Goal: Task Accomplishment & Management: Use online tool/utility

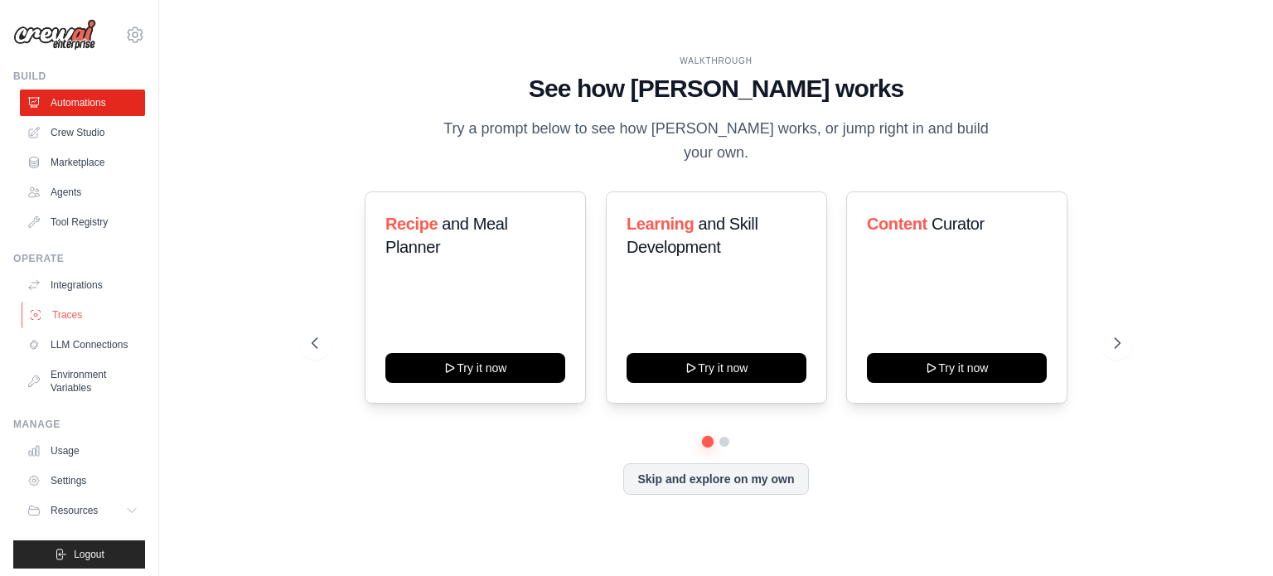
scroll to position [18, 0]
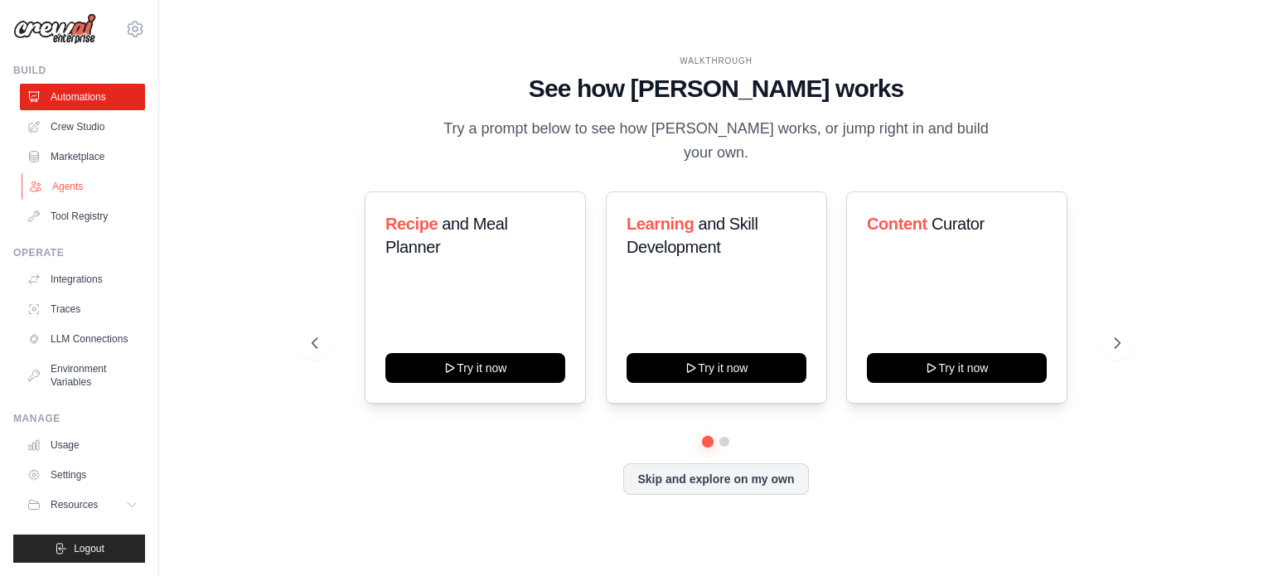
click at [60, 173] on link "Agents" at bounding box center [84, 186] width 125 height 27
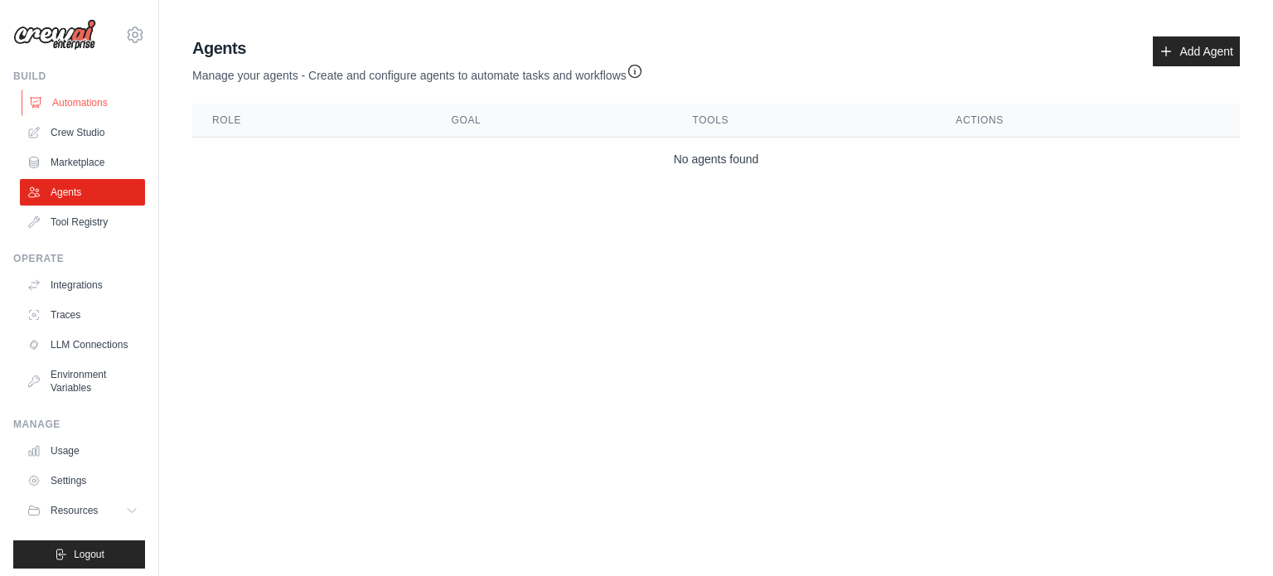
click at [75, 98] on link "Automations" at bounding box center [84, 103] width 125 height 27
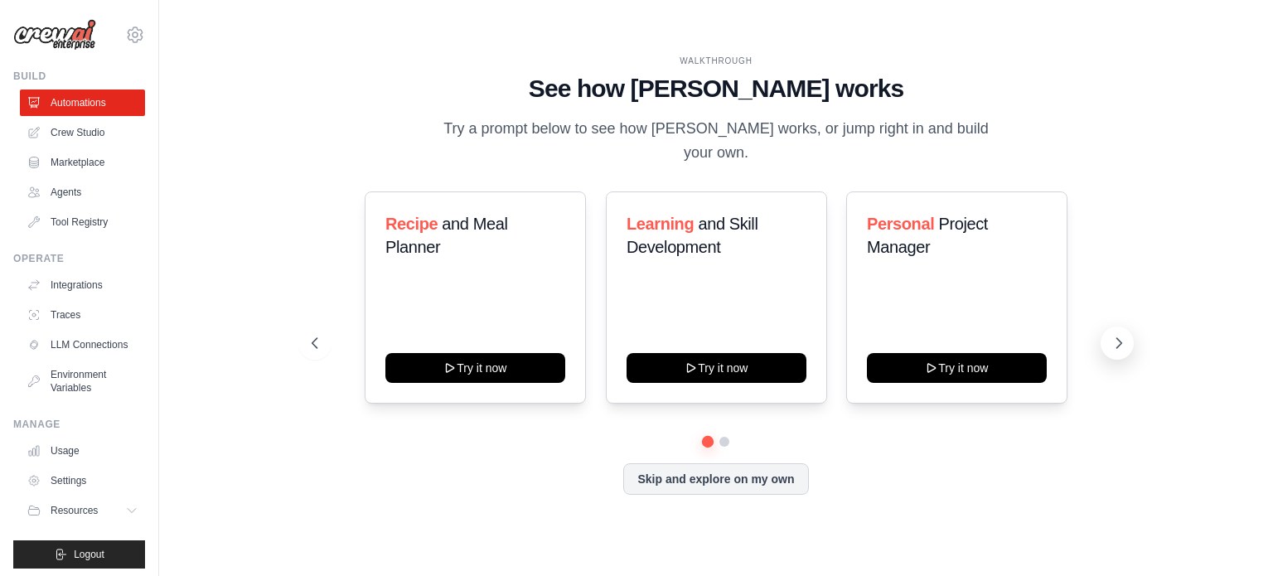
click at [1124, 335] on icon at bounding box center [1119, 343] width 17 height 17
click at [1121, 335] on icon at bounding box center [1119, 343] width 17 height 17
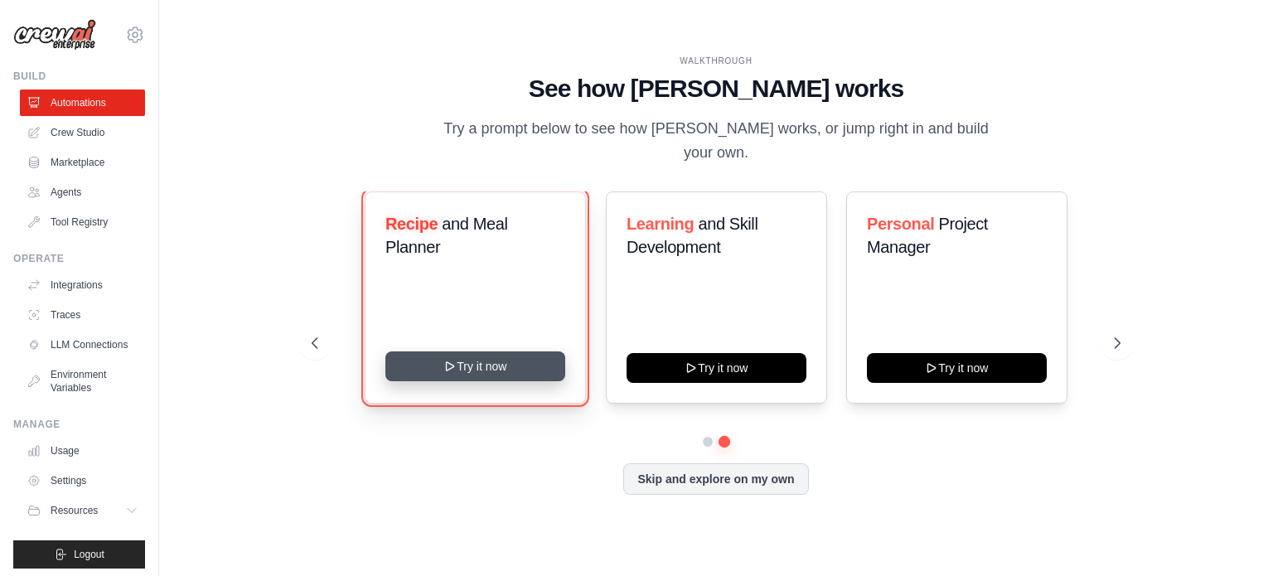
click at [480, 351] on button "Try it now" at bounding box center [475, 366] width 180 height 30
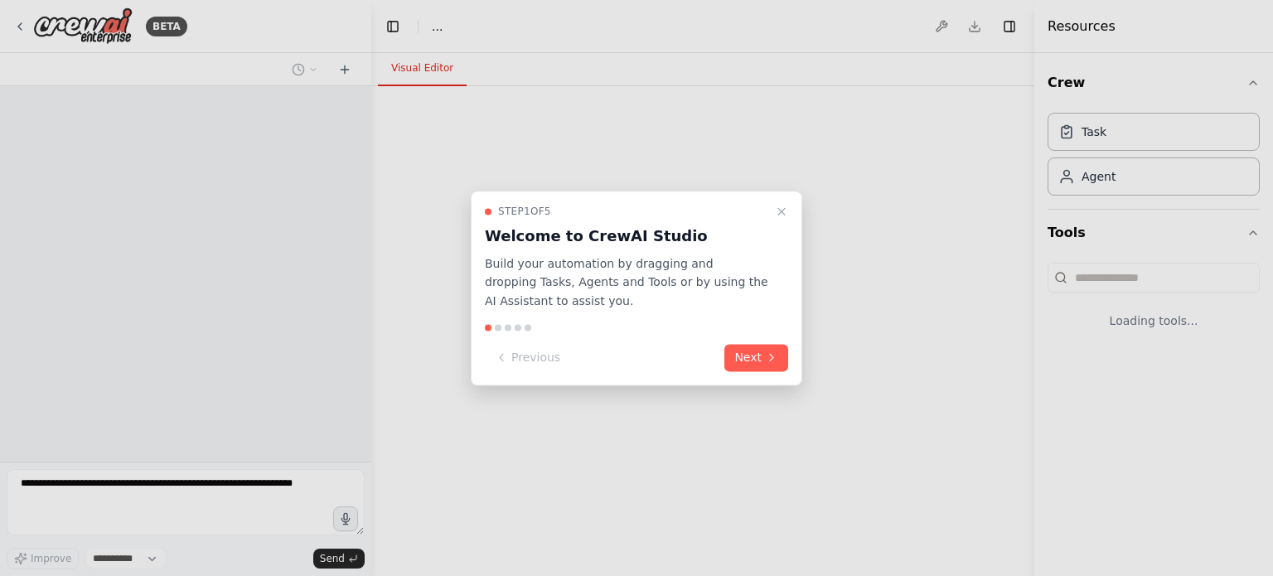
select select "****"
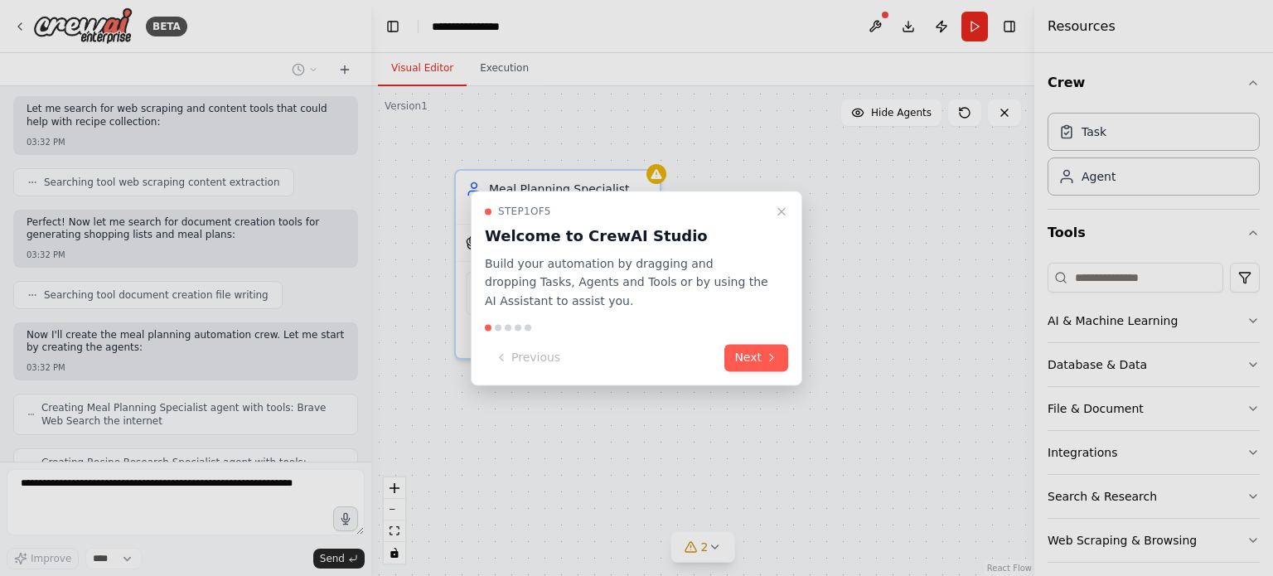
scroll to position [424, 0]
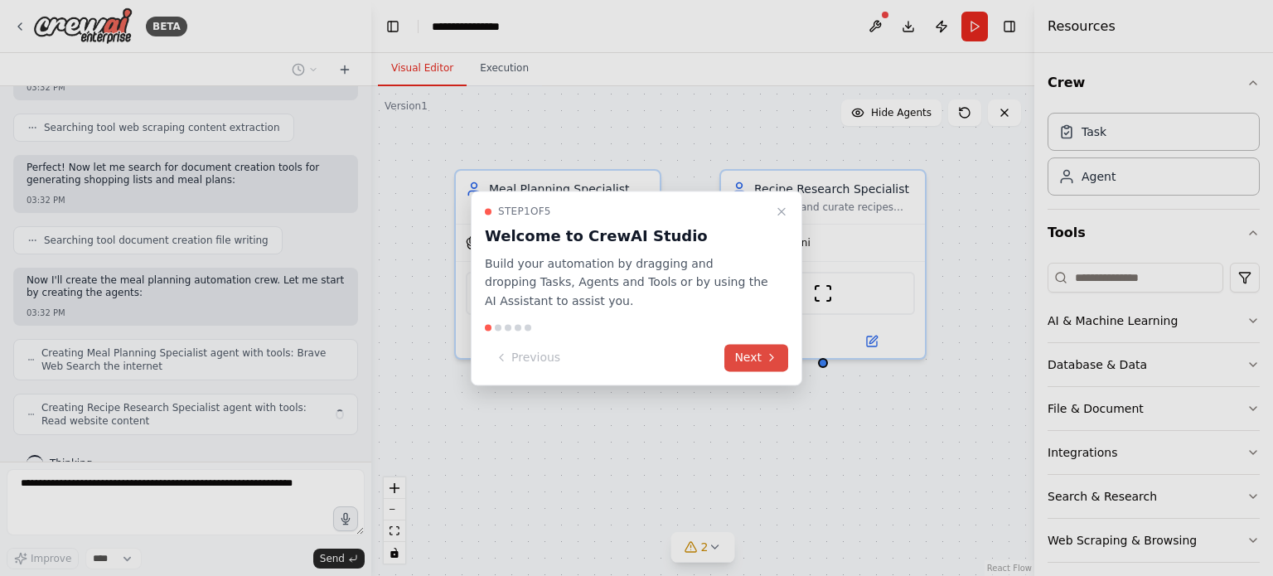
click at [753, 355] on button "Next" at bounding box center [756, 357] width 64 height 27
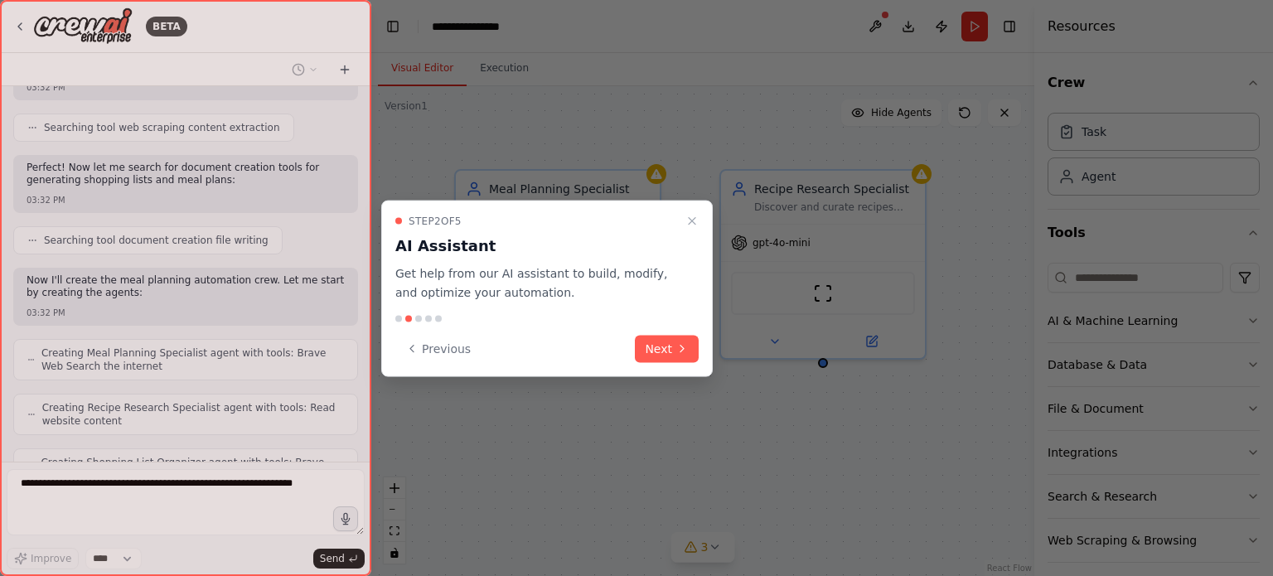
scroll to position [477, 0]
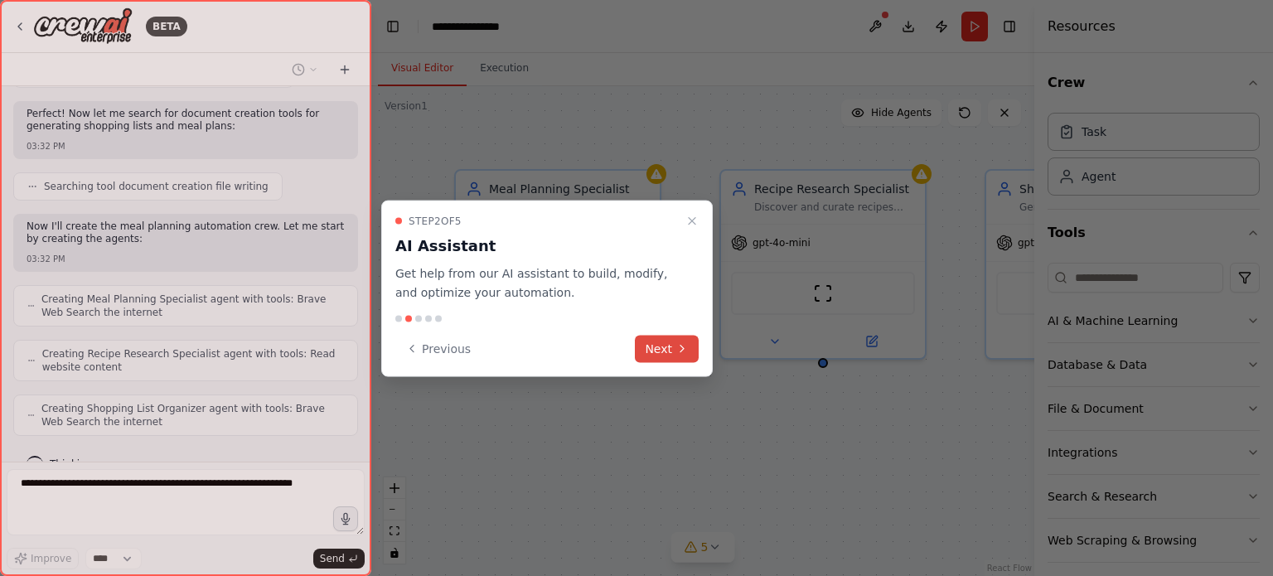
click at [670, 354] on button "Next" at bounding box center [667, 348] width 64 height 27
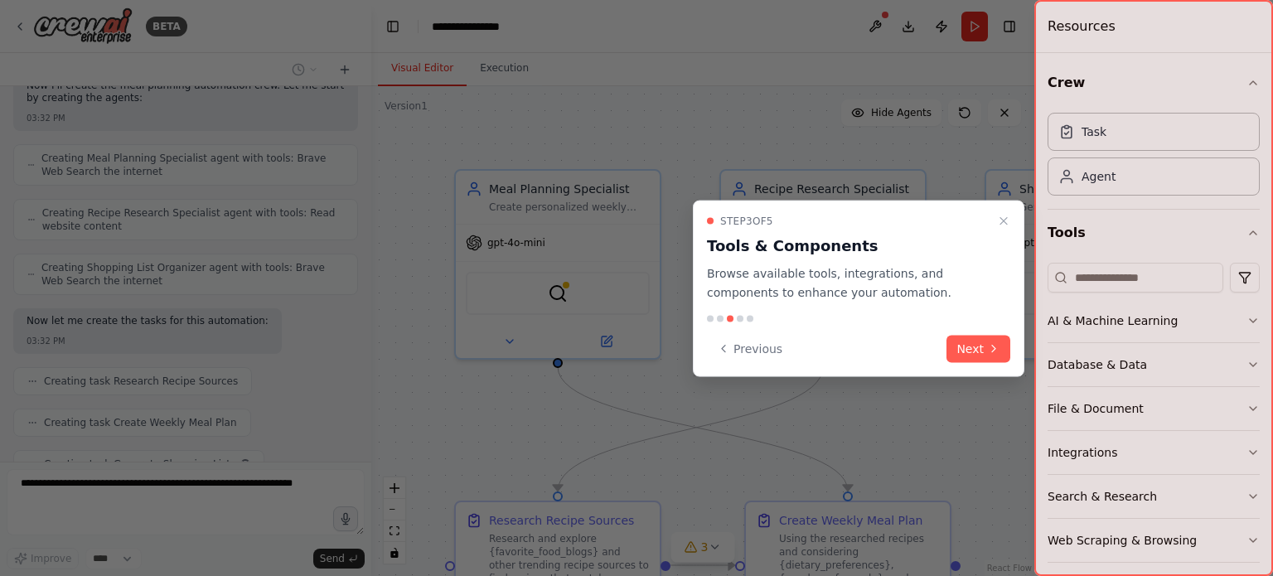
scroll to position [660, 0]
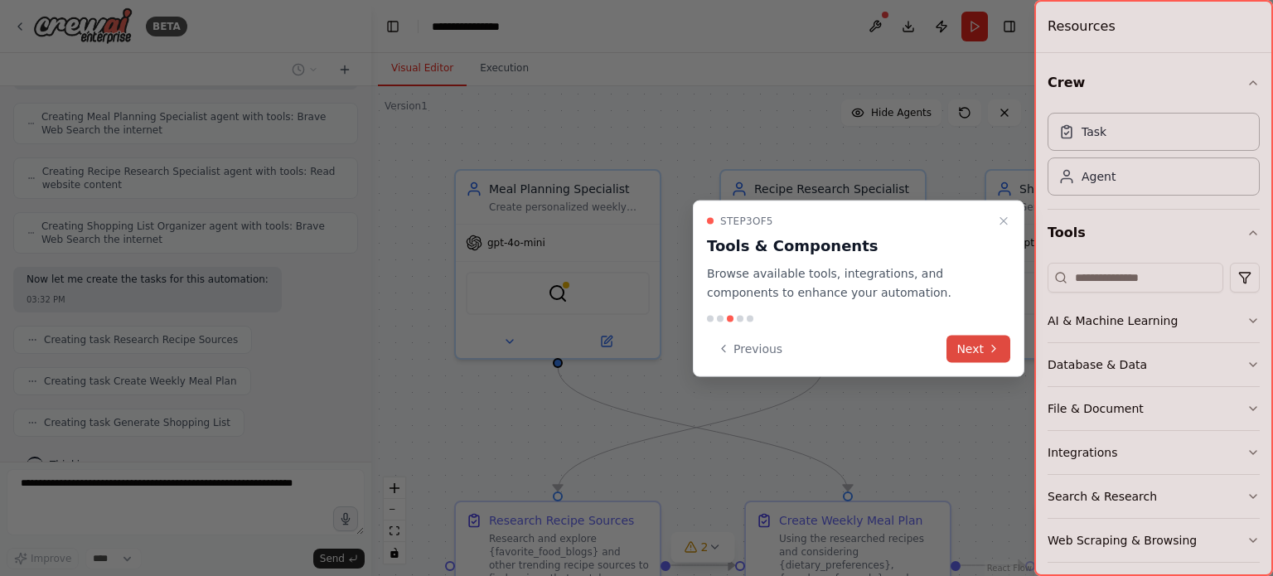
click at [970, 353] on button "Next" at bounding box center [979, 348] width 64 height 27
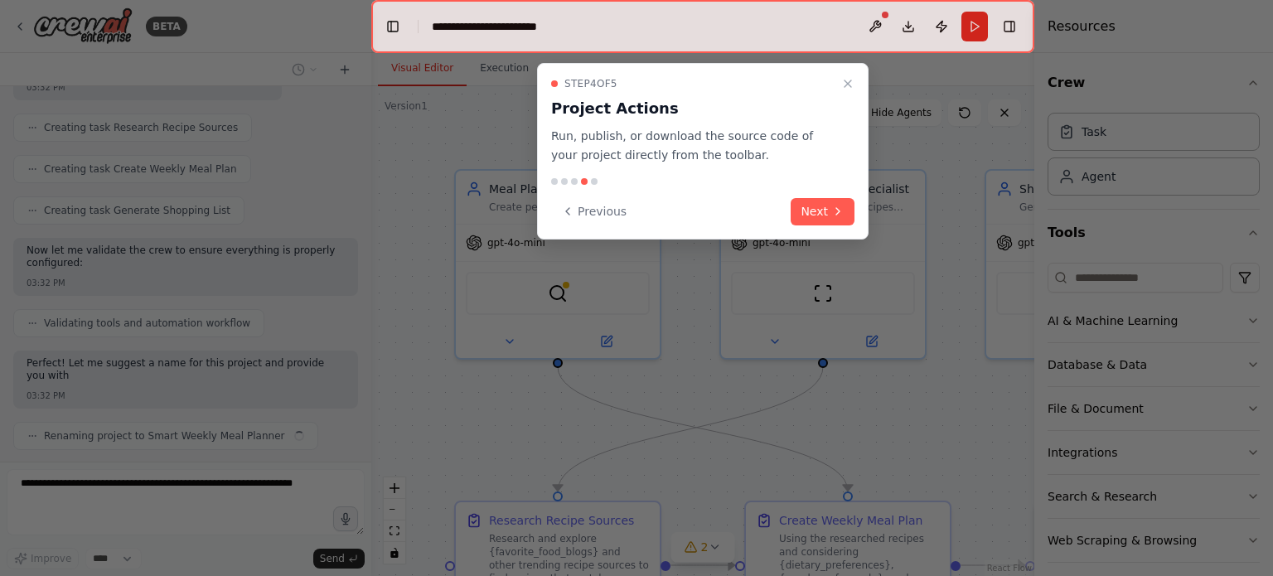
scroll to position [885, 0]
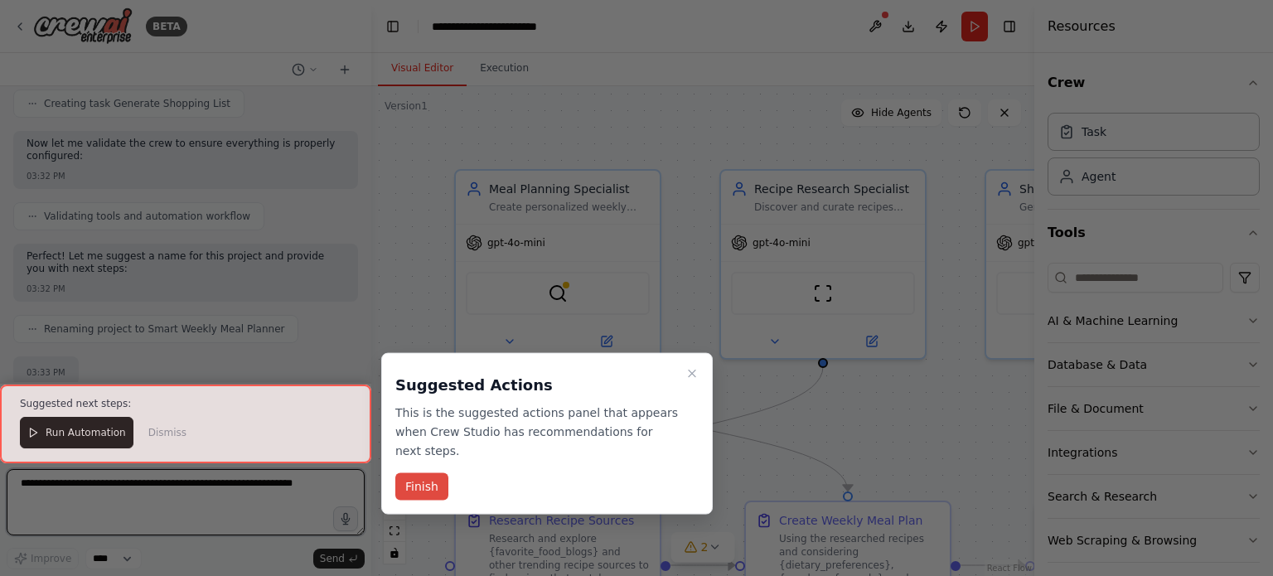
click at [419, 473] on button "Finish" at bounding box center [421, 486] width 53 height 27
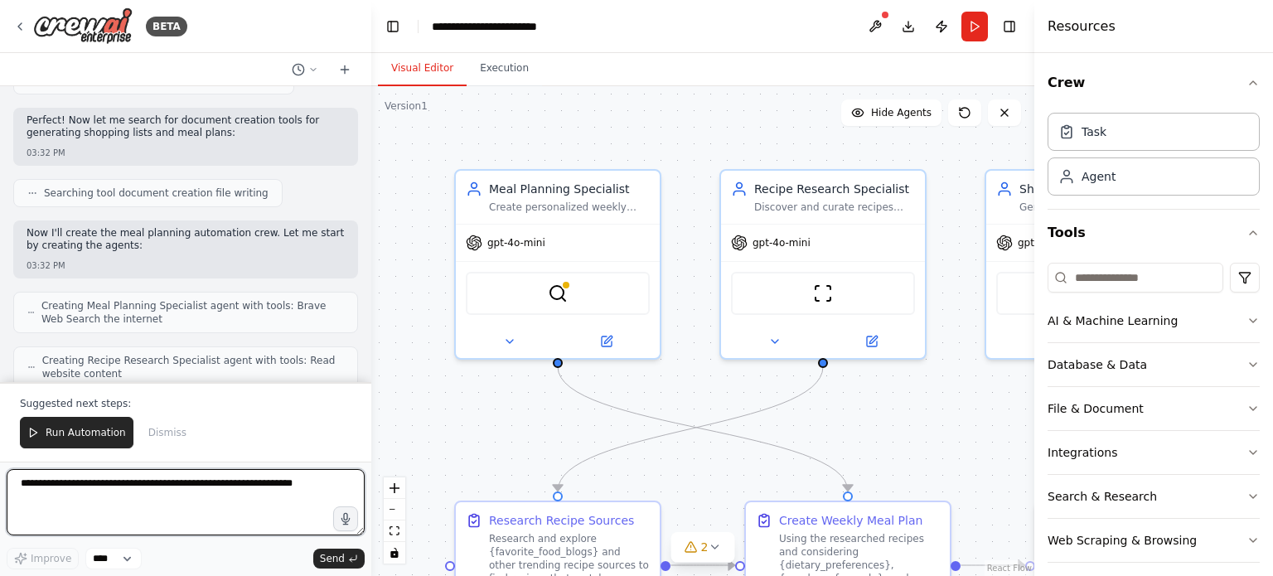
scroll to position [0, 0]
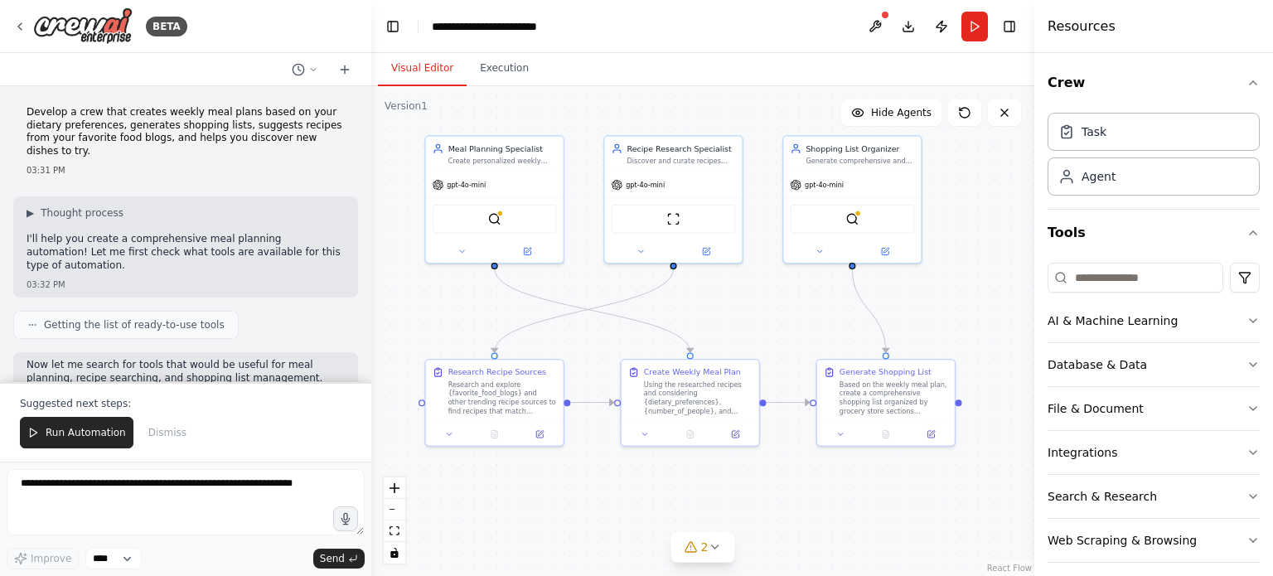
drag, startPoint x: 679, startPoint y: 314, endPoint x: 569, endPoint y: 227, distance: 139.8
click at [569, 227] on div ".deletable-edge-delete-btn { width: 20px; height: 20px; border: 0px solid #ffff…" at bounding box center [702, 331] width 663 height 490
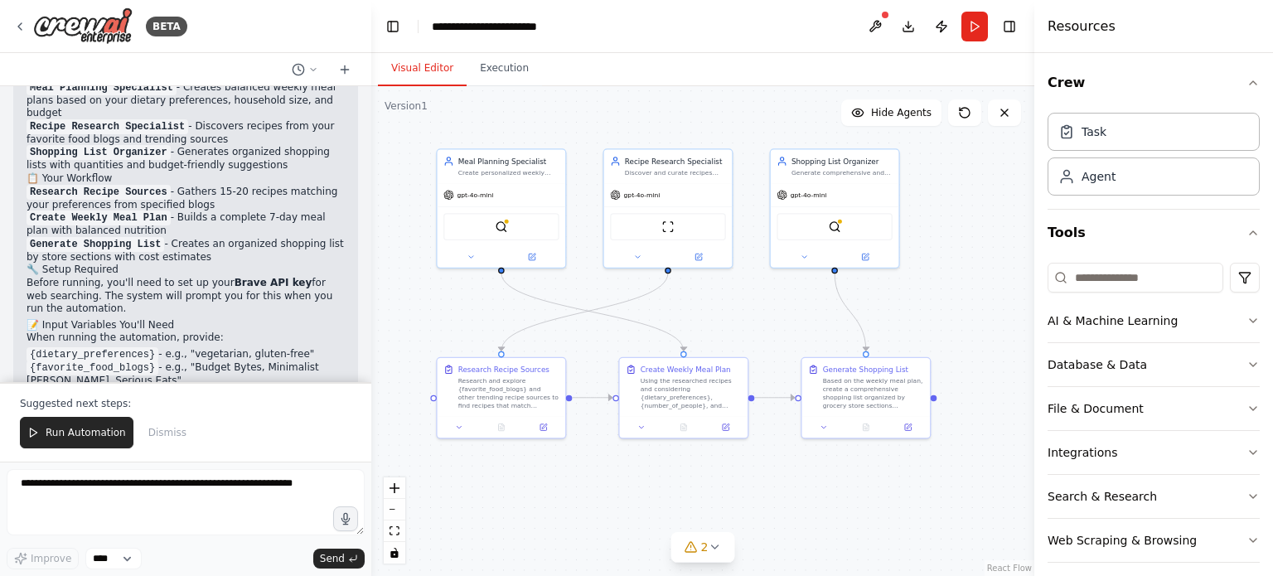
scroll to position [1378, 0]
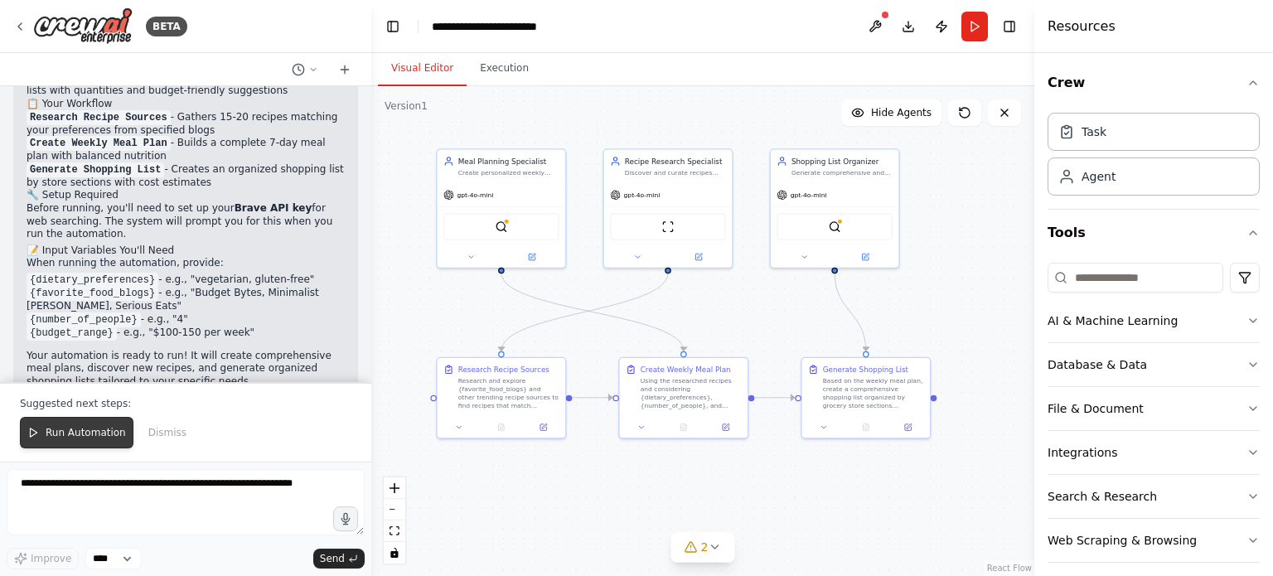
click at [53, 434] on span "Run Automation" at bounding box center [86, 432] width 80 height 13
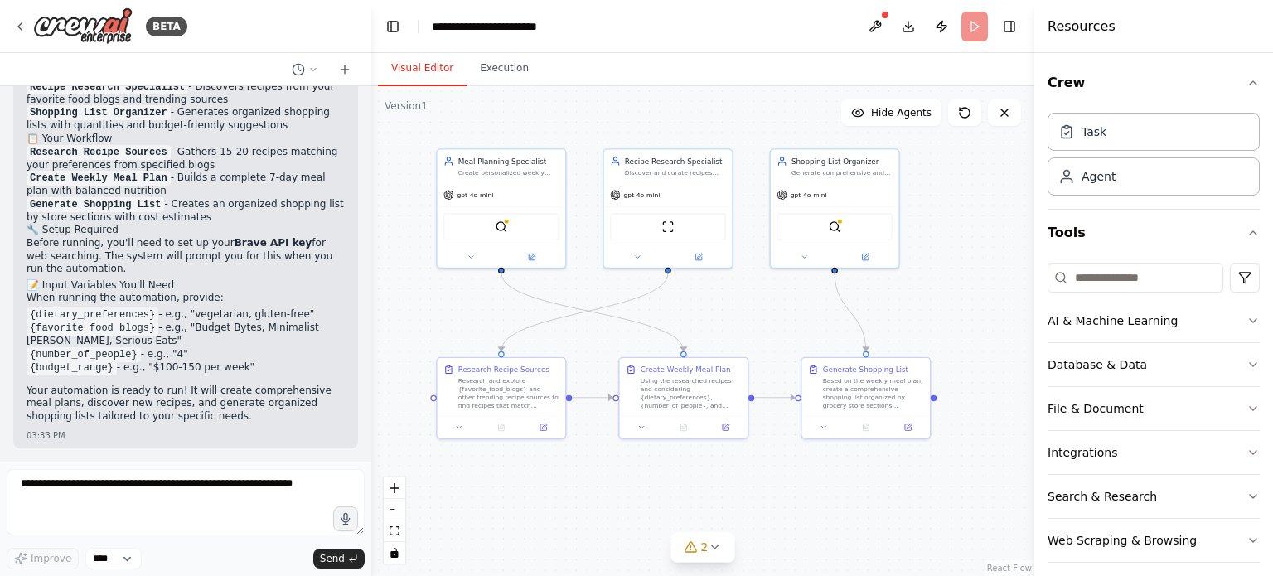
scroll to position [1299, 0]
